Goal: Task Accomplishment & Management: Use online tool/utility

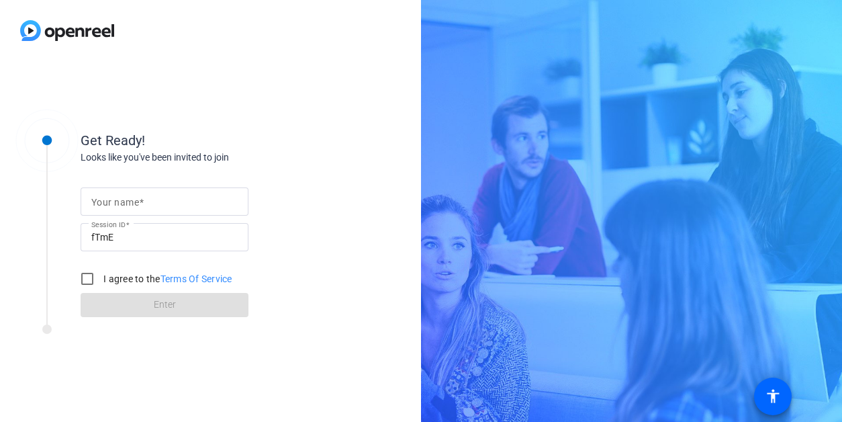
click at [170, 206] on input "Your name" at bounding box center [164, 201] width 146 height 16
type input "[PERSON_NAME]"
click at [86, 281] on input "I agree to the Terms Of Service" at bounding box center [87, 278] width 27 height 27
checkbox input "true"
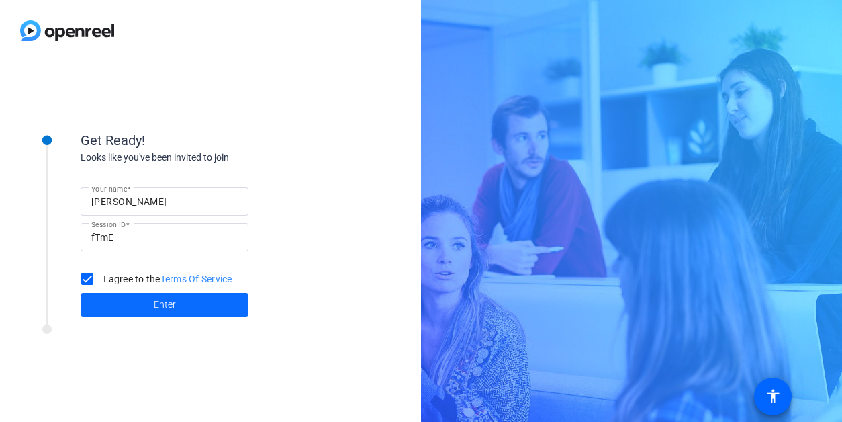
click at [146, 314] on span at bounding box center [165, 305] width 168 height 32
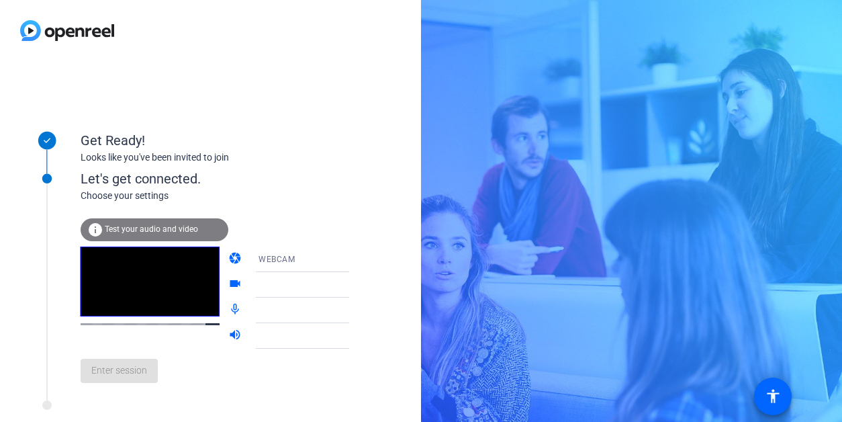
click at [126, 232] on span "Test your audio and video" at bounding box center [151, 228] width 93 height 9
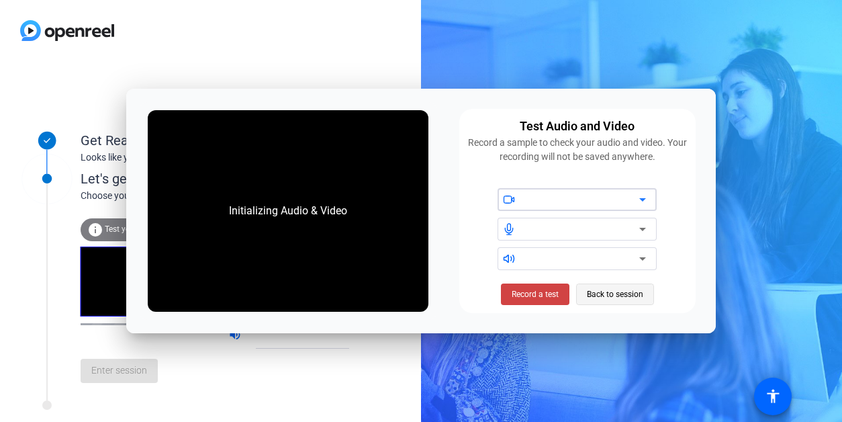
click at [626, 293] on span "Back to session" at bounding box center [615, 294] width 56 height 26
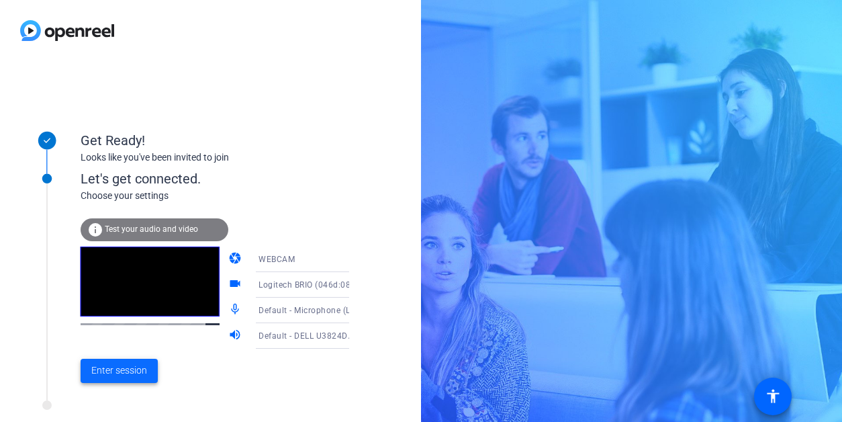
click at [124, 377] on span "Enter session" at bounding box center [119, 370] width 56 height 14
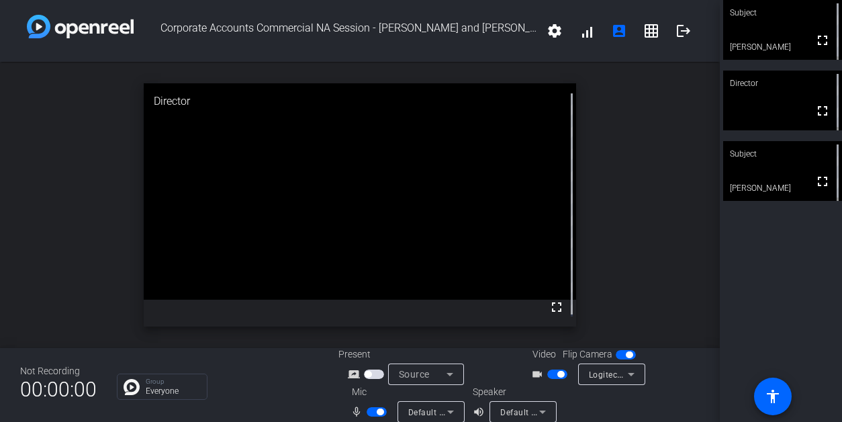
click at [534, 409] on icon at bounding box center [542, 411] width 16 height 16
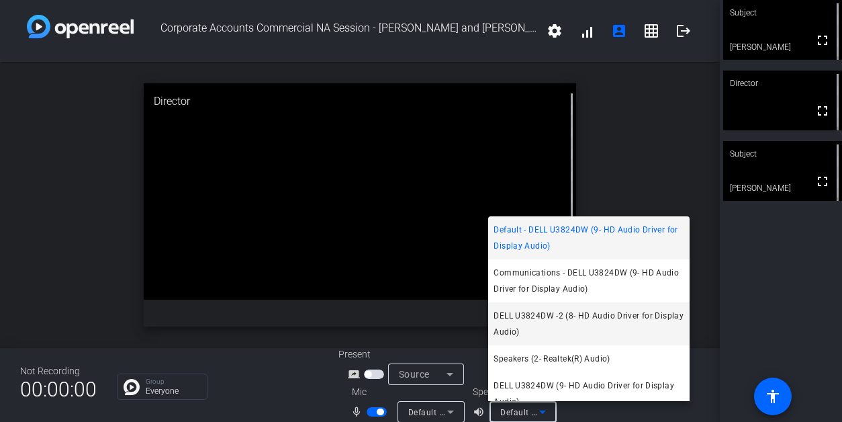
click at [546, 316] on span "DELL U3824DW -2 (8- HD Audio Driver for Display Audio)" at bounding box center [588, 323] width 191 height 32
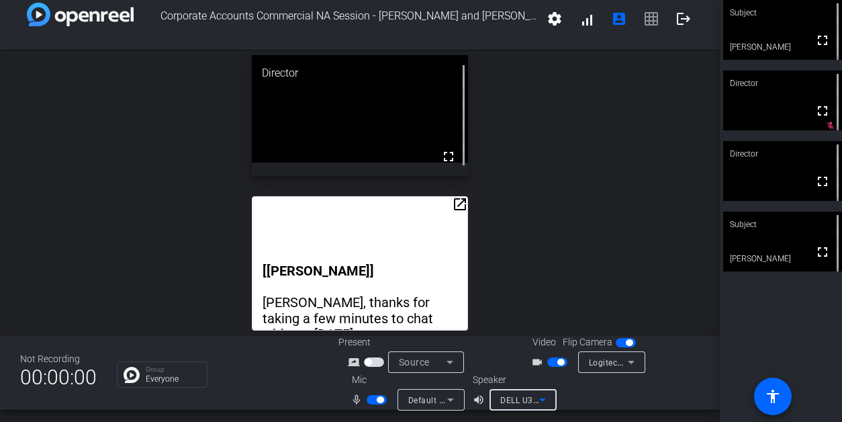
scroll to position [15, 0]
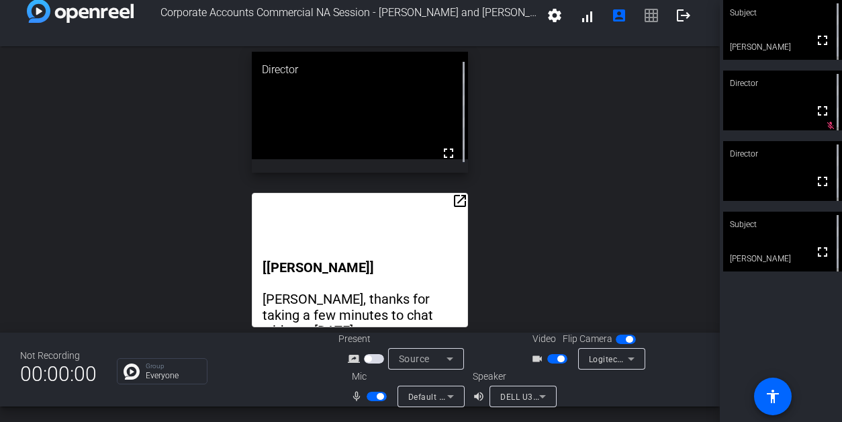
click at [616, 334] on mat-slide-toggle at bounding box center [627, 339] width 23 height 14
click at [609, 338] on div "Flip Camera" at bounding box center [600, 339] width 76 height 14
click at [617, 334] on span "button" at bounding box center [626, 338] width 20 height 9
click at [622, 336] on span "button" at bounding box center [626, 338] width 20 height 9
click at [557, 359] on span "button" at bounding box center [560, 358] width 7 height 7
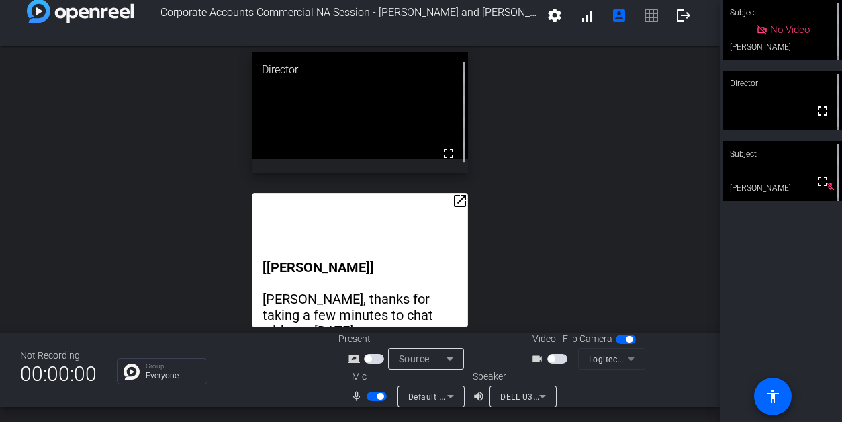
click at [371, 395] on span "button" at bounding box center [376, 395] width 20 height 9
click at [379, 395] on span "button" at bounding box center [376, 395] width 20 height 9
